Goal: Information Seeking & Learning: Learn about a topic

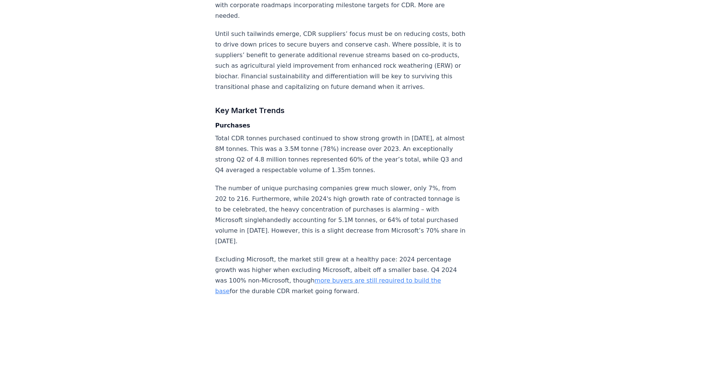
scroll to position [1476, 0]
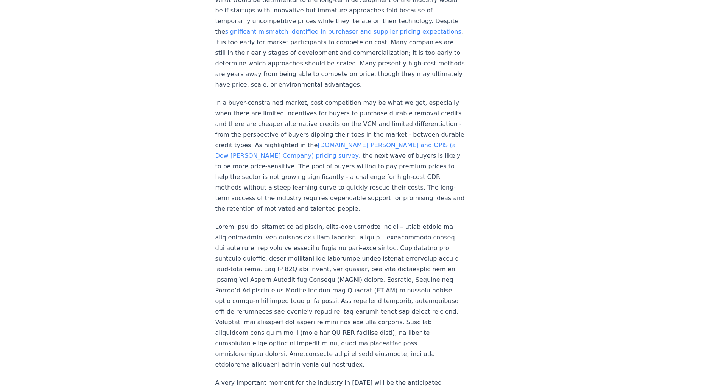
scroll to position [984, 0]
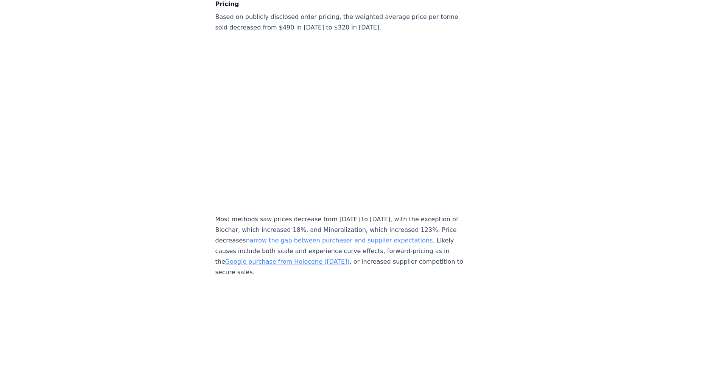
scroll to position [3280, 0]
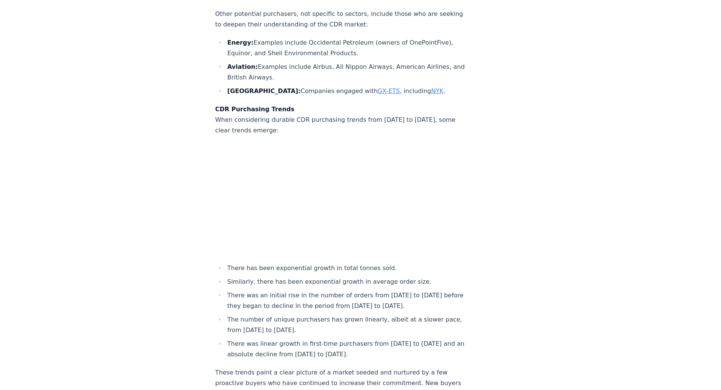
scroll to position [2637, 0]
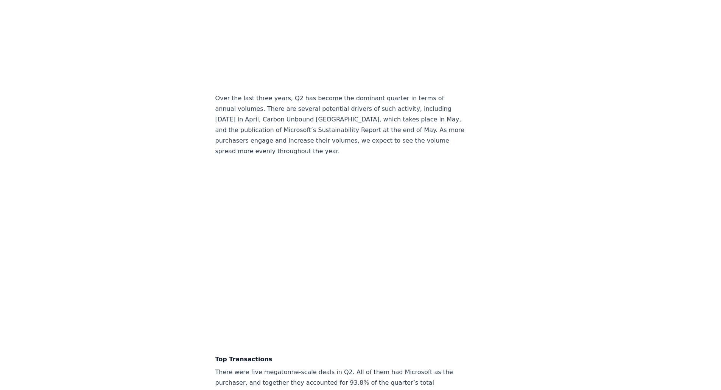
scroll to position [1476, 0]
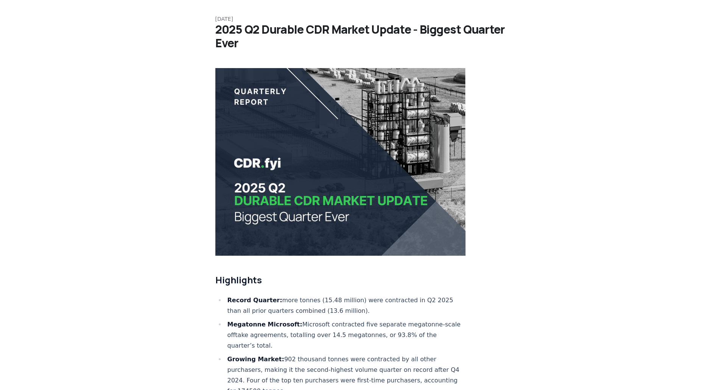
scroll to position [0, 0]
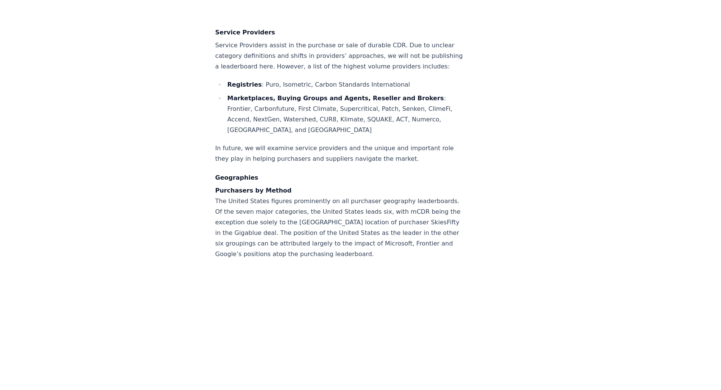
scroll to position [5524, 0]
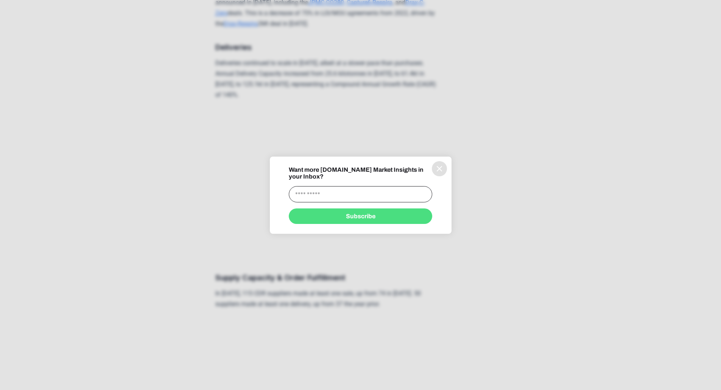
scroll to position [1098, 0]
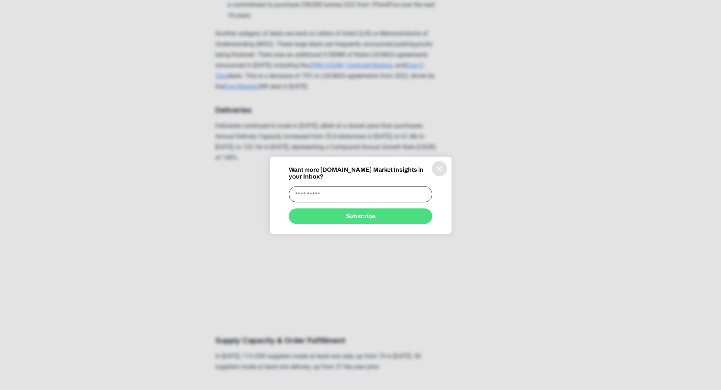
click at [436, 169] on icon "information" at bounding box center [439, 168] width 9 height 9
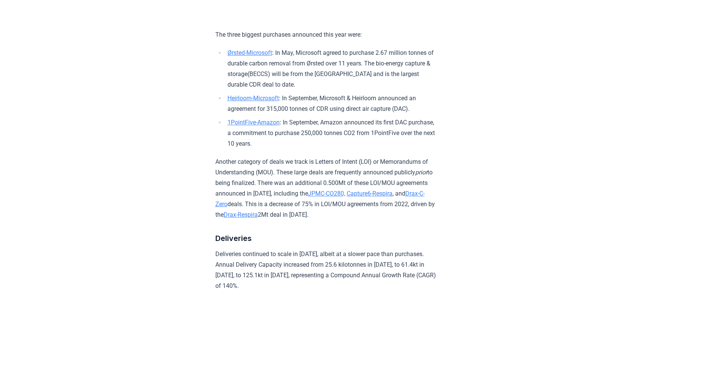
scroll to position [0, 0]
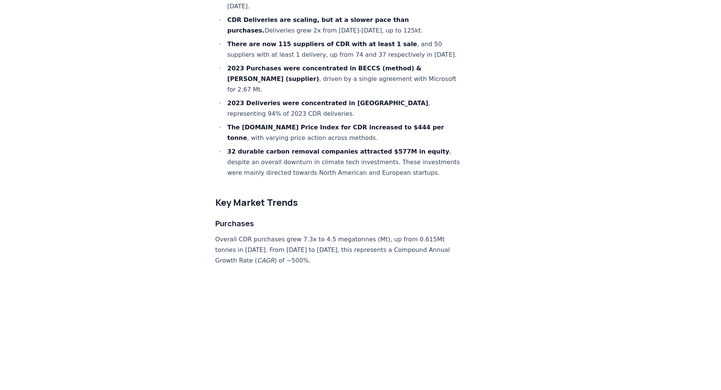
scroll to position [530, 0]
